Goal: Task Accomplishment & Management: Manage account settings

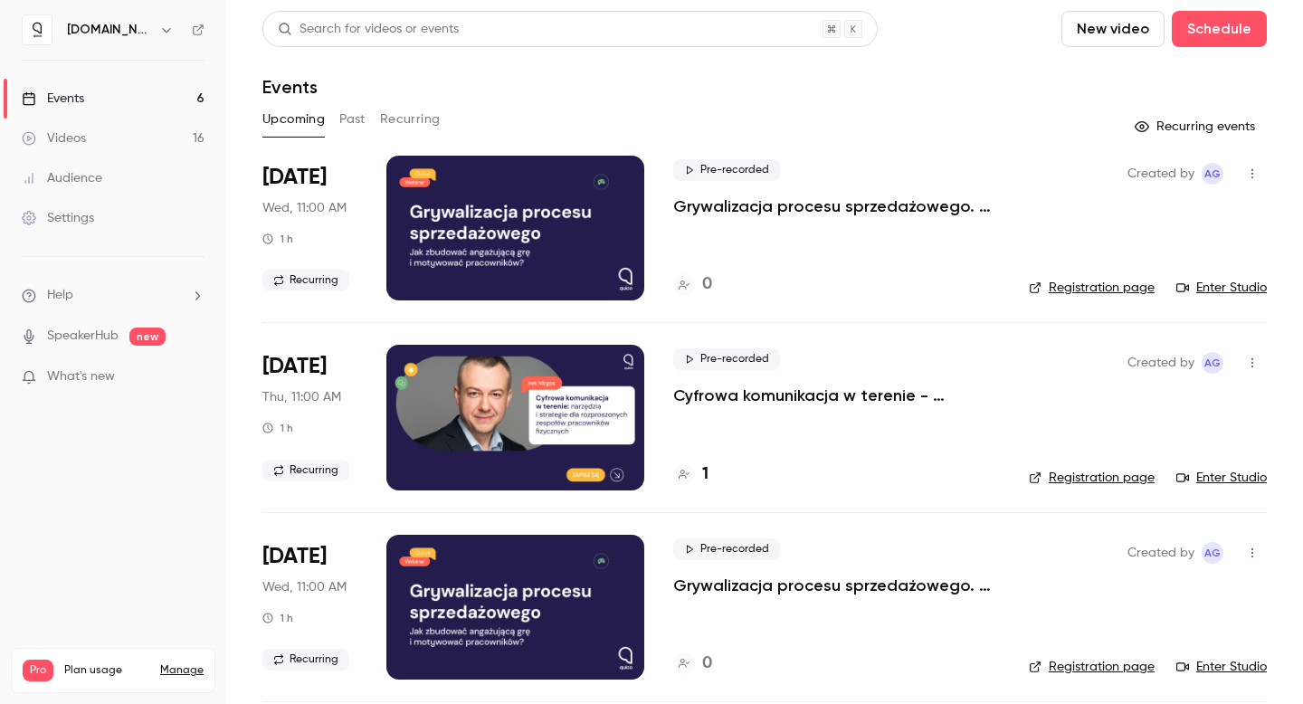
click at [103, 32] on h6 "[DOMAIN_NAME]" at bounding box center [109, 30] width 85 height 18
click at [96, 214] on link "Settings" at bounding box center [113, 218] width 226 height 40
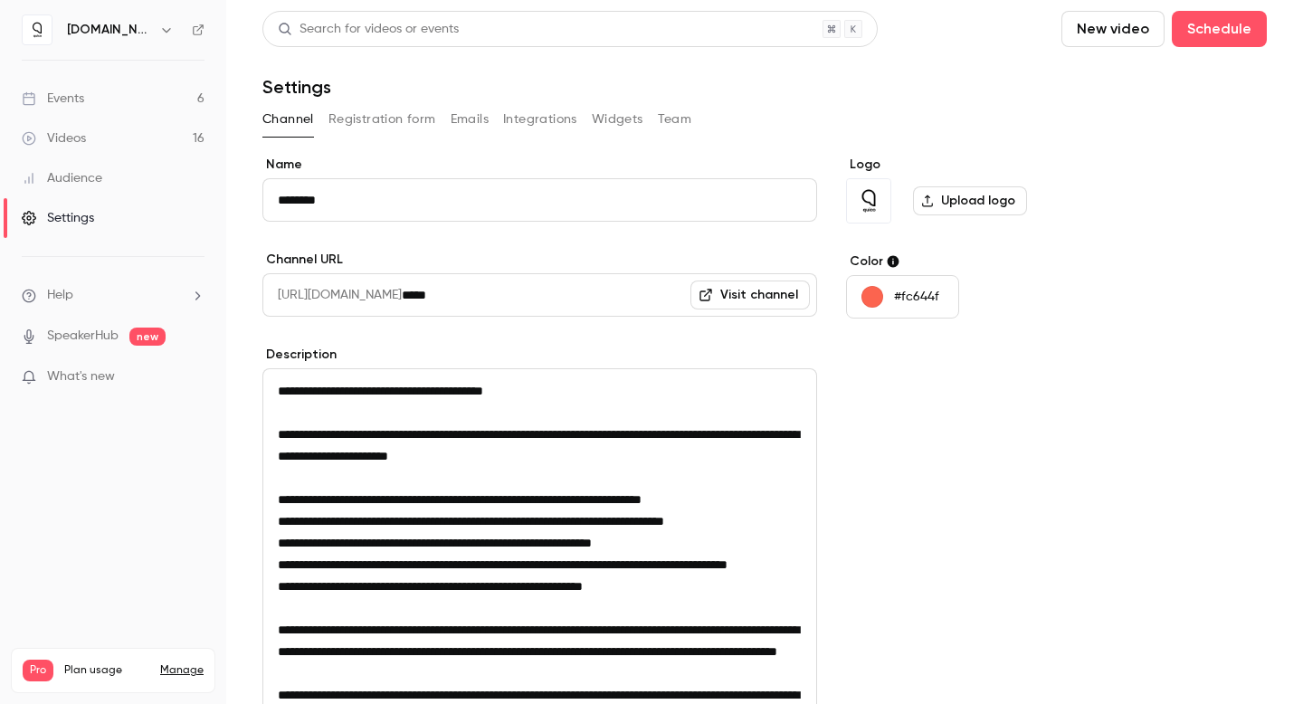
click at [159, 33] on icon "button" at bounding box center [166, 30] width 14 height 14
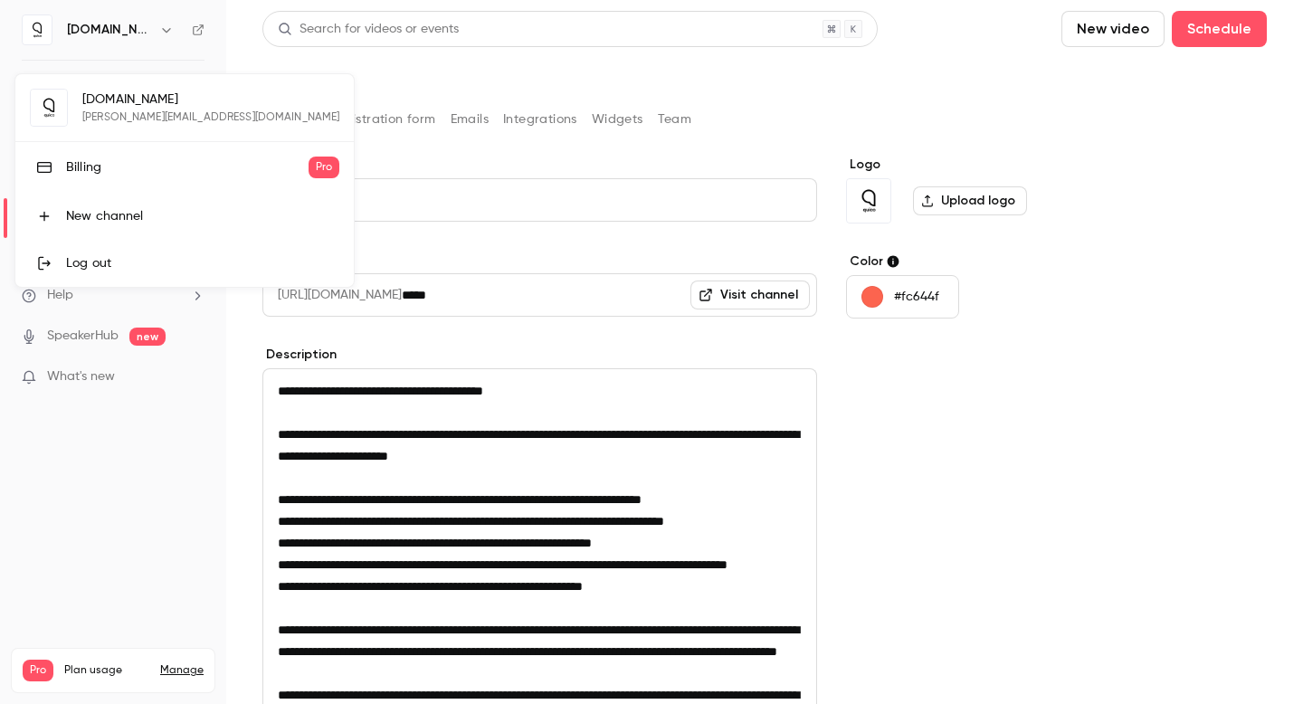
click at [138, 172] on div "Billing" at bounding box center [187, 167] width 243 height 18
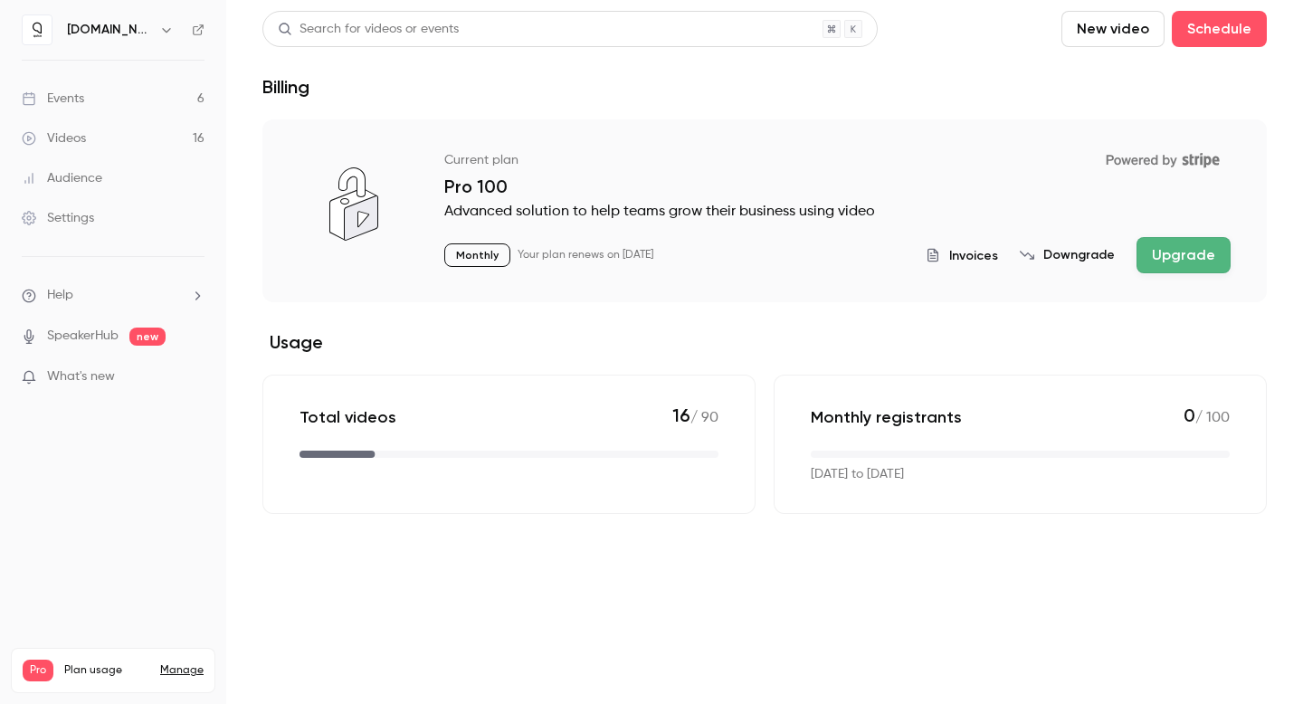
click at [992, 257] on span "Invoices" at bounding box center [973, 255] width 49 height 19
